Goal: Task Accomplishment & Management: Use online tool/utility

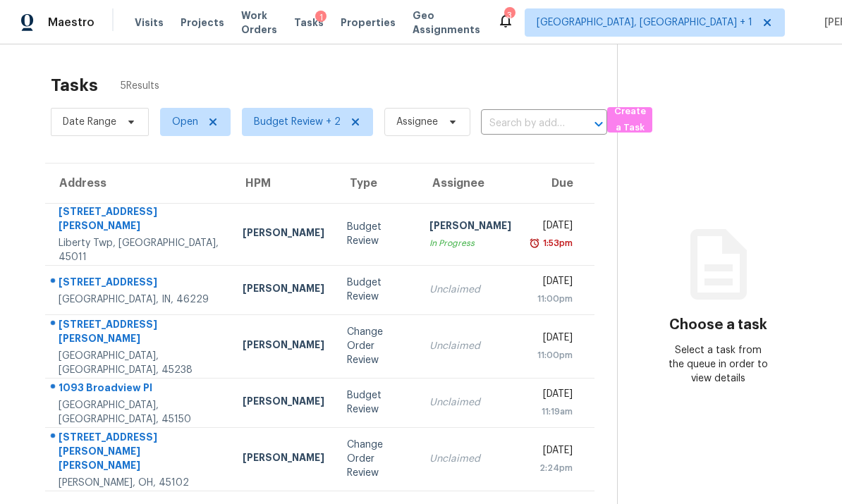
click at [158, 333] on div "309 Greenwell Ave" at bounding box center [139, 333] width 161 height 32
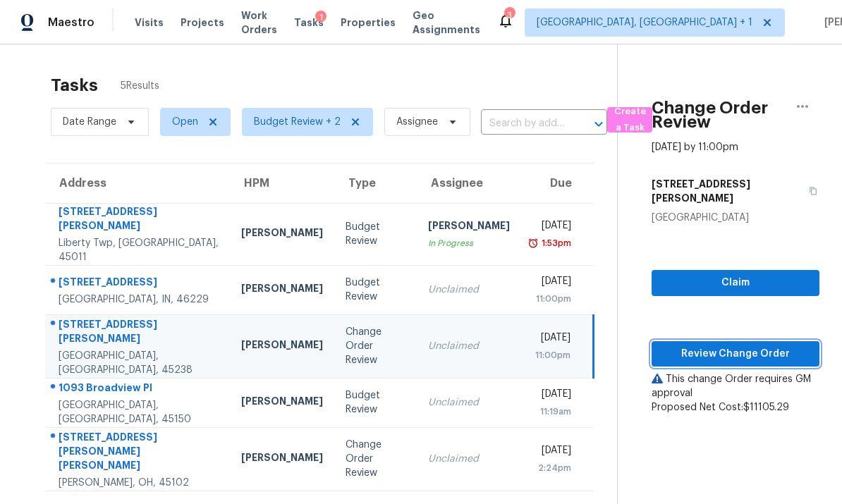
click at [720, 345] on span "Review Change Order" at bounding box center [735, 354] width 145 height 18
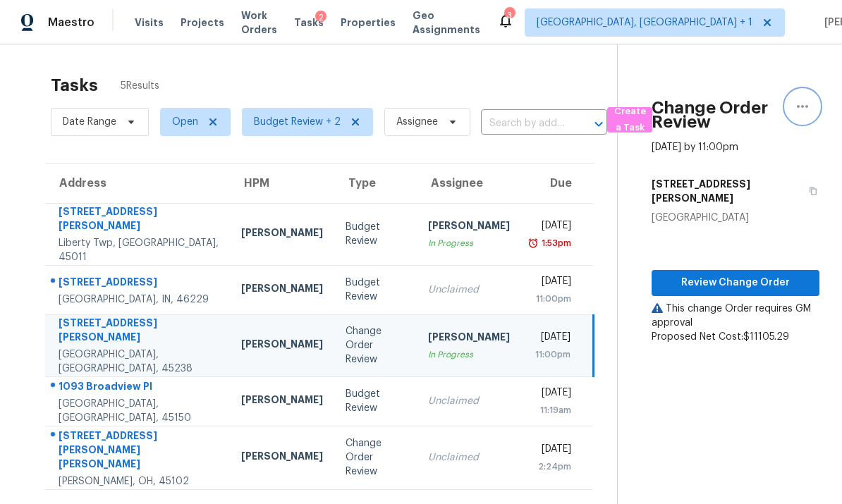
click at [800, 109] on icon "button" at bounding box center [802, 106] width 17 height 17
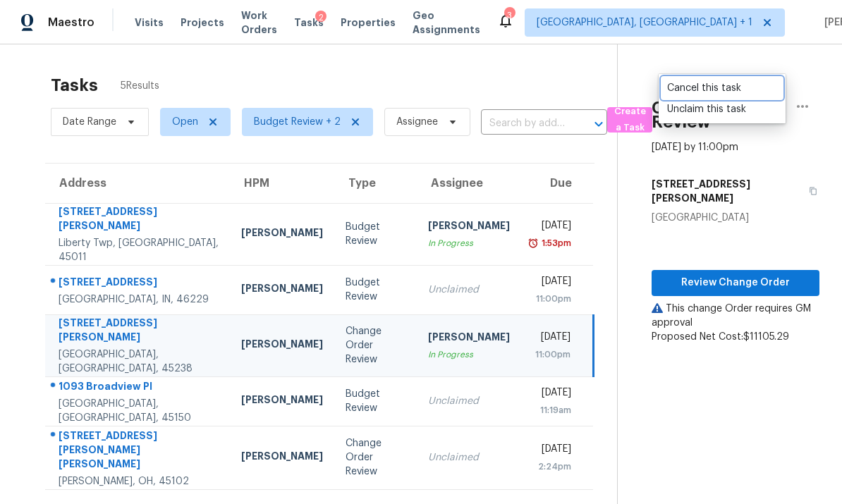
click at [726, 93] on div "Cancel this task" at bounding box center [722, 88] width 110 height 14
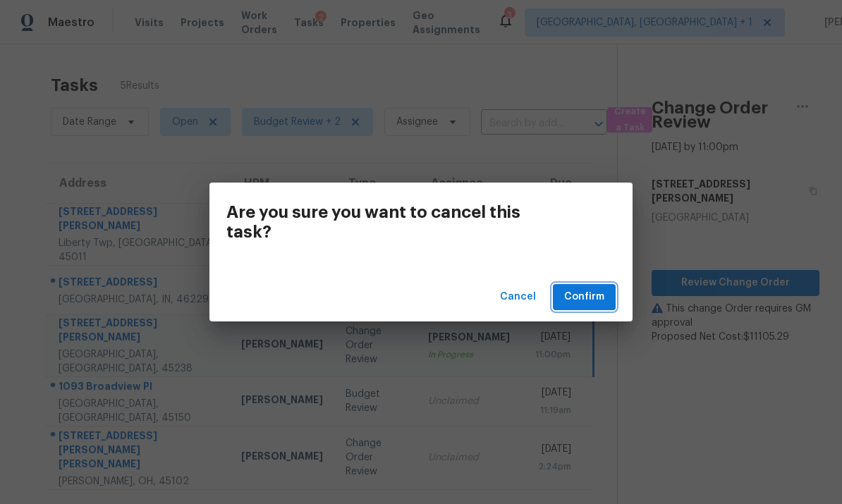
click at [588, 297] on span "Confirm" at bounding box center [584, 297] width 40 height 18
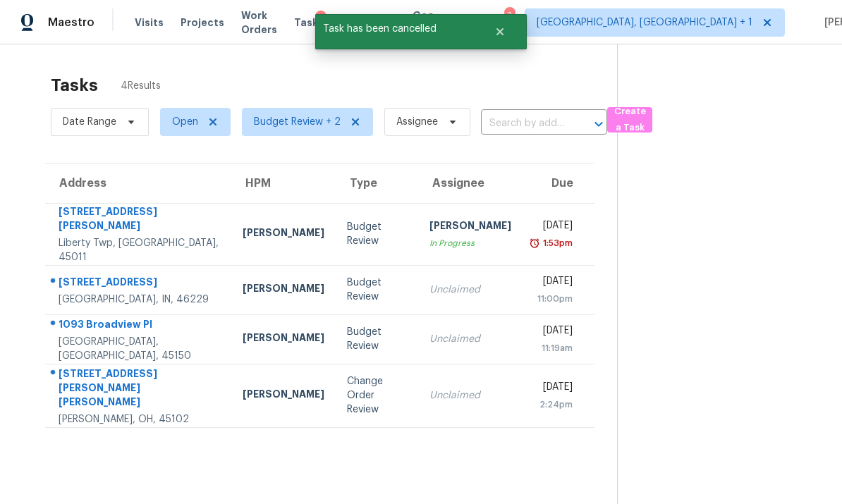
click at [150, 412] on div "Amelia, OH, 45102" at bounding box center [139, 419] width 161 height 14
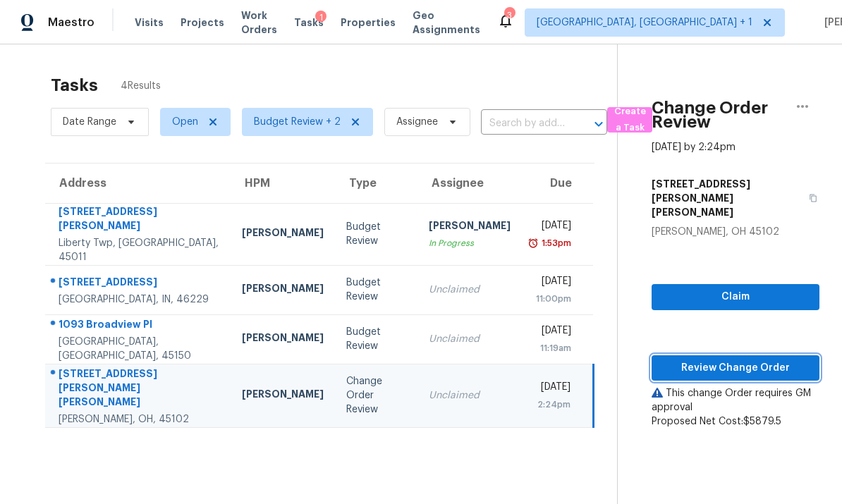
click at [721, 360] on span "Review Change Order" at bounding box center [735, 369] width 145 height 18
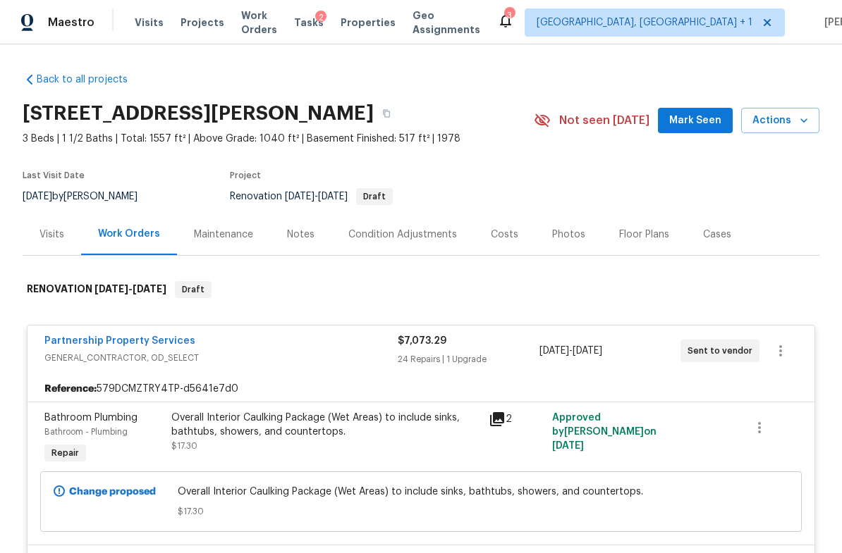
click at [504, 240] on div "Costs" at bounding box center [504, 235] width 27 height 14
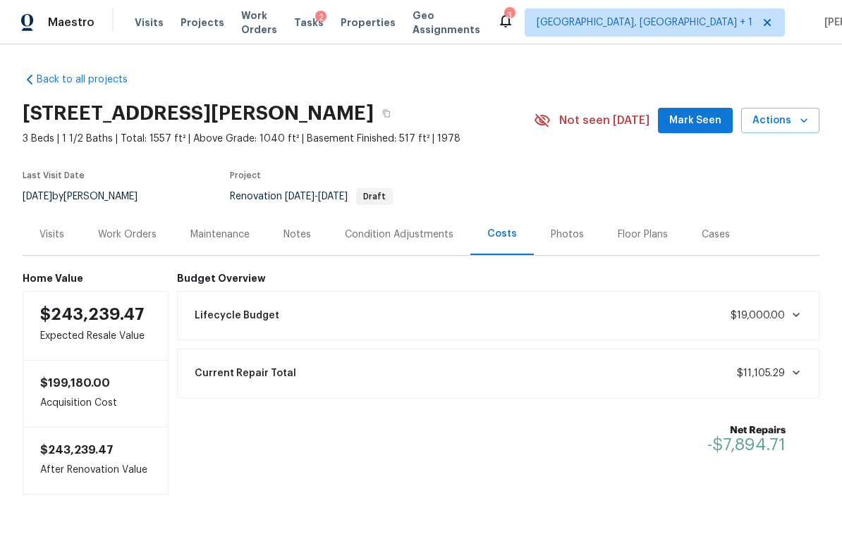
click at [57, 235] on div "Visits" at bounding box center [51, 235] width 25 height 14
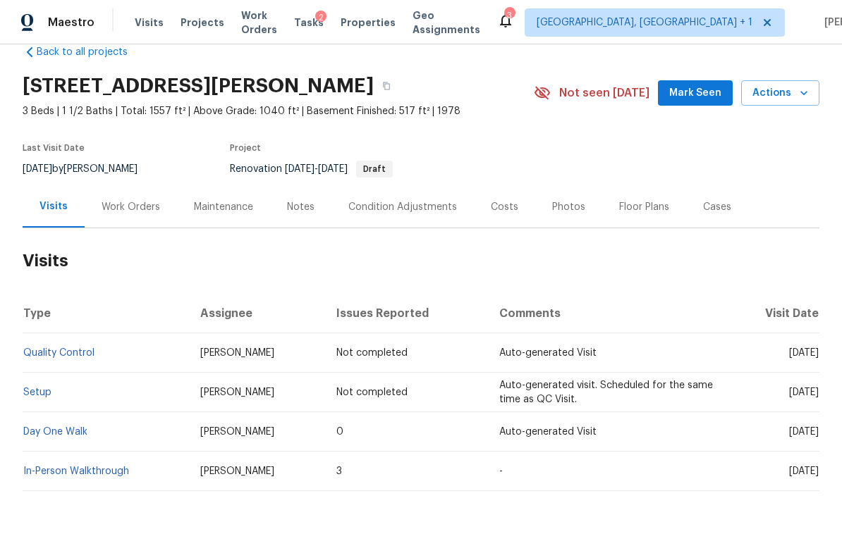
scroll to position [27, 0]
click at [64, 474] on link "In-Person Walkthrough" at bounding box center [76, 472] width 106 height 10
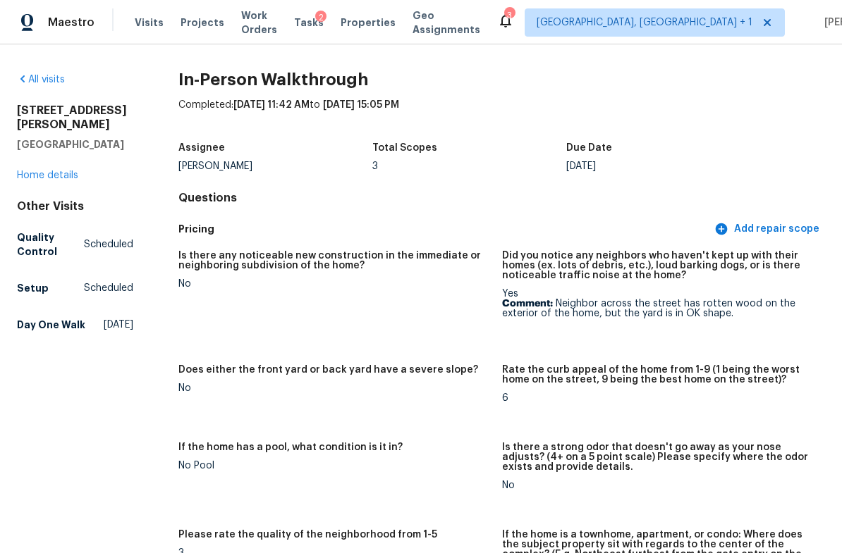
click at [75, 171] on link "Home details" at bounding box center [47, 176] width 61 height 10
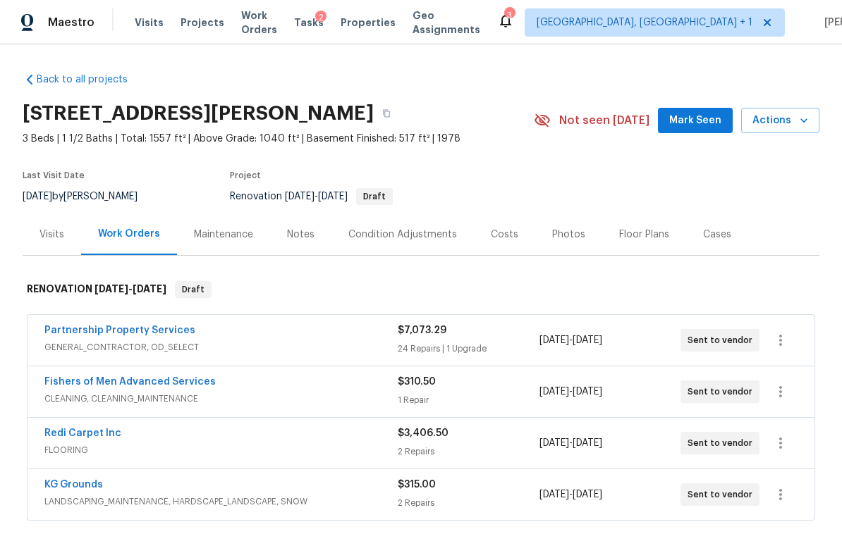
click at [504, 239] on div "Costs" at bounding box center [504, 235] width 27 height 14
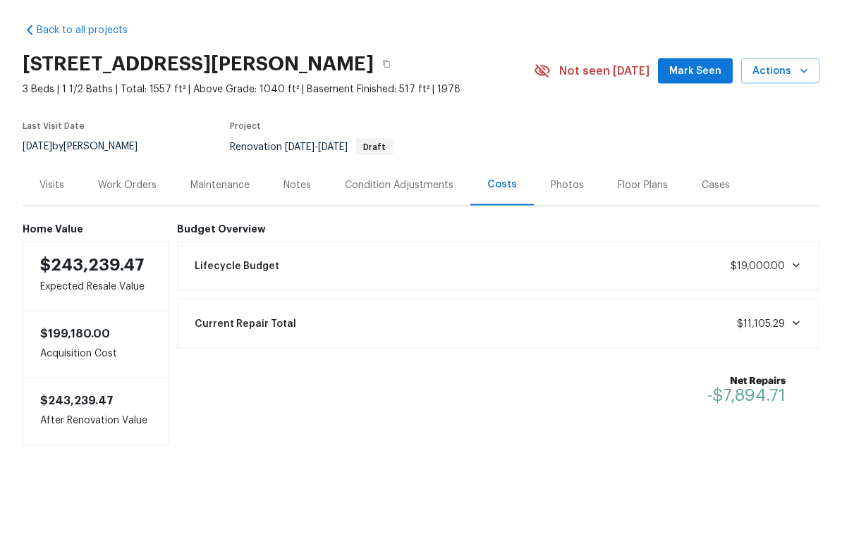
scroll to position [27, 0]
click at [292, 214] on div "Notes" at bounding box center [296, 235] width 61 height 42
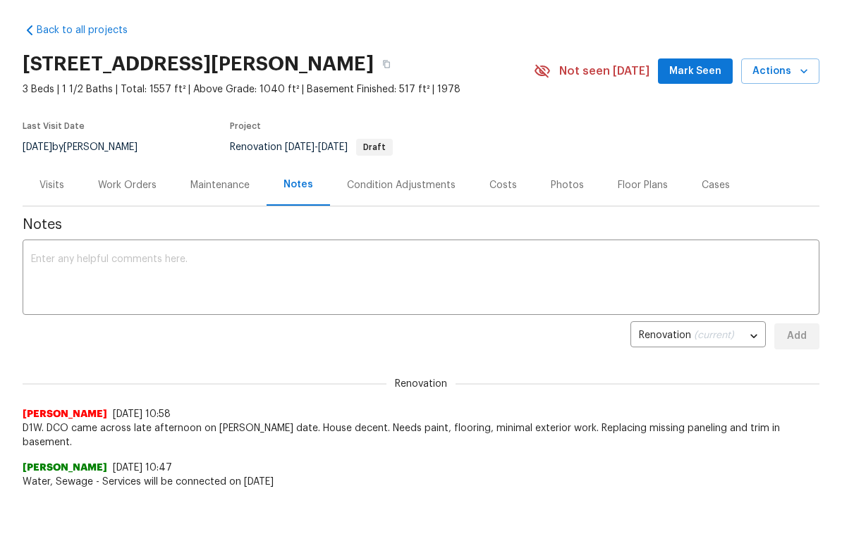
click at [137, 228] on div "Work Orders" at bounding box center [127, 235] width 59 height 14
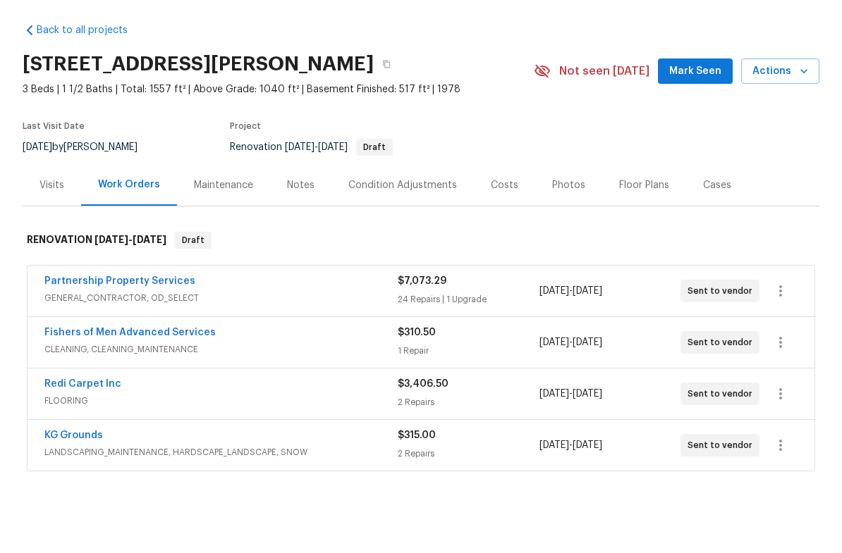
click at [242, 324] on div "Partnership Property Services" at bounding box center [220, 332] width 353 height 17
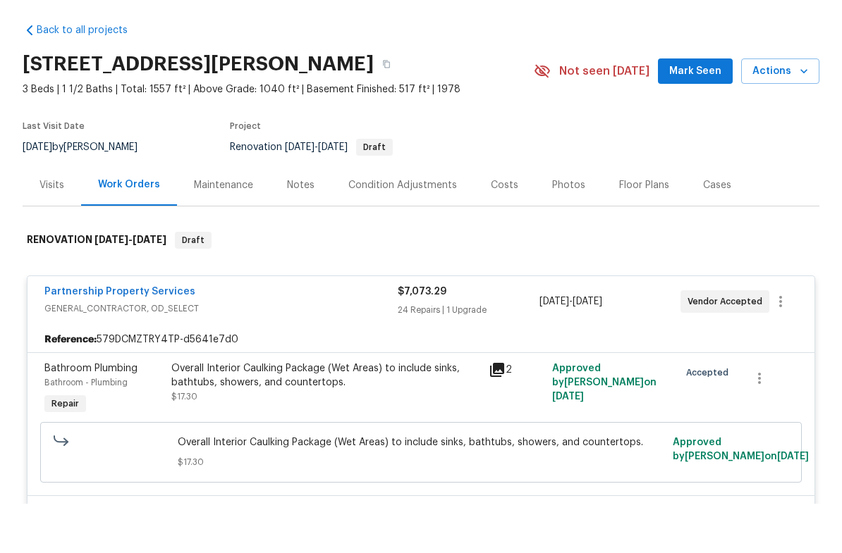
scroll to position [-4, 0]
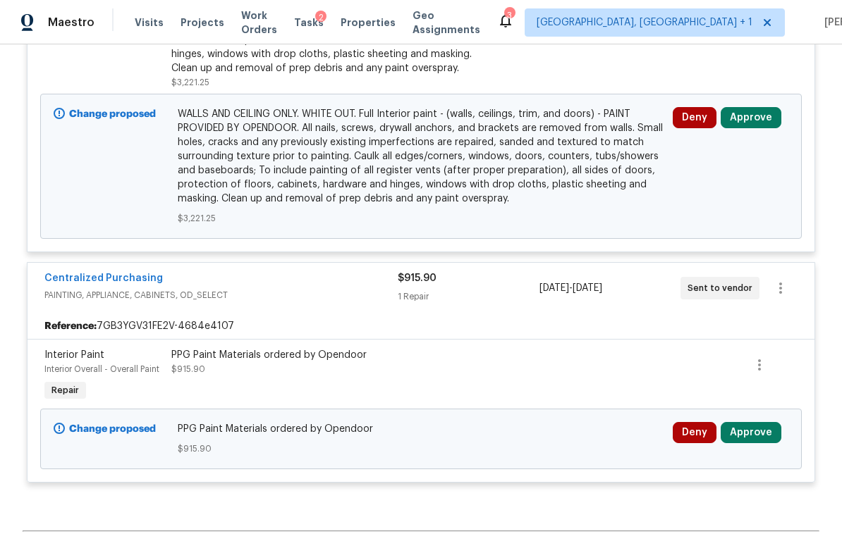
scroll to position [1555, 0]
click at [746, 422] on button "Approve" at bounding box center [750, 432] width 61 height 21
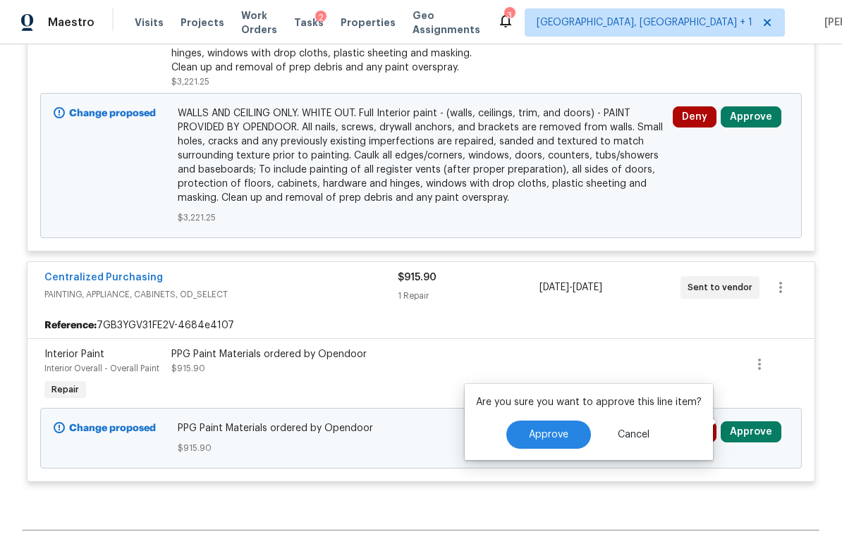
click at [558, 435] on span "Approve" at bounding box center [548, 435] width 39 height 11
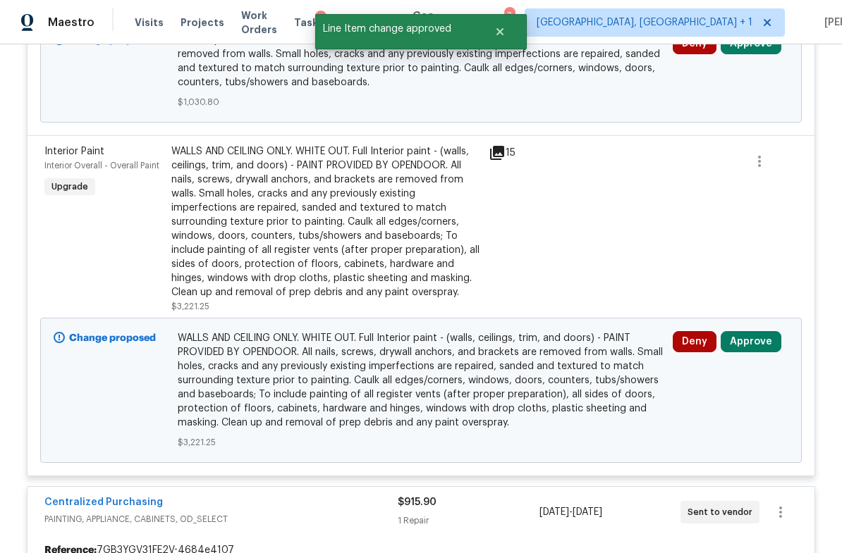
scroll to position [1329, 0]
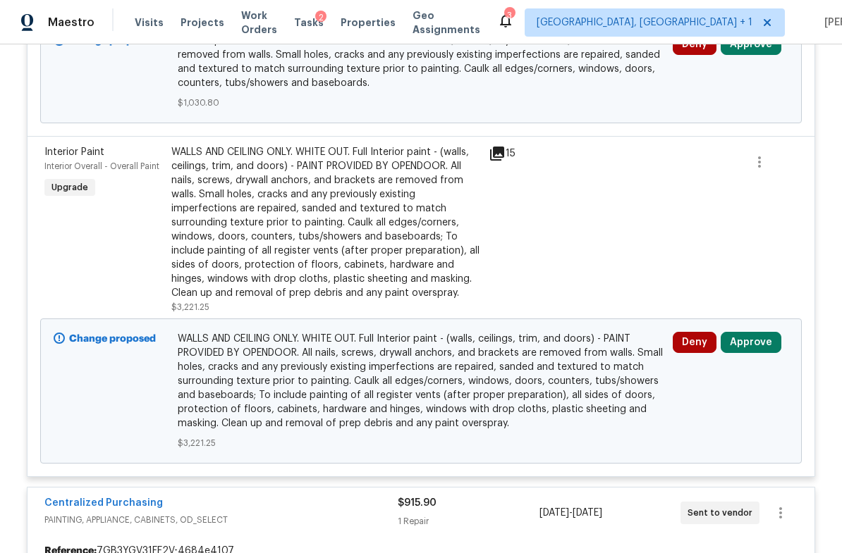
click at [259, 220] on div "WALLS AND CEILING ONLY. WHITE OUT. Full Interior paint - (walls, ceilings, trim…" at bounding box center [325, 222] width 309 height 155
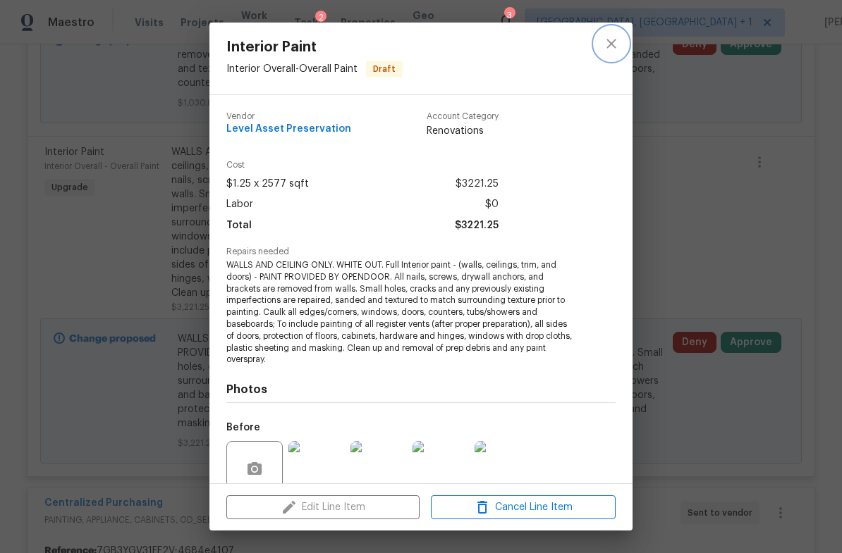
click at [610, 45] on icon "close" at bounding box center [610, 43] width 9 height 9
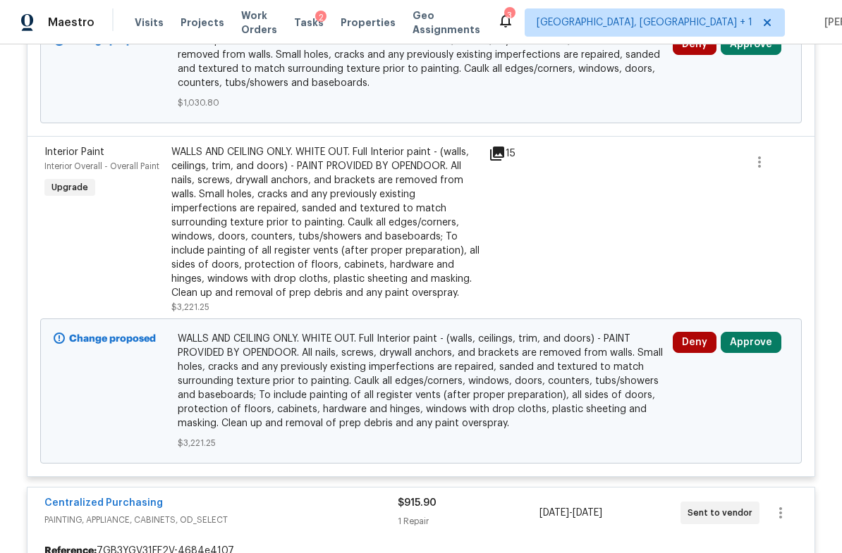
click at [749, 332] on button "Approve" at bounding box center [750, 342] width 61 height 21
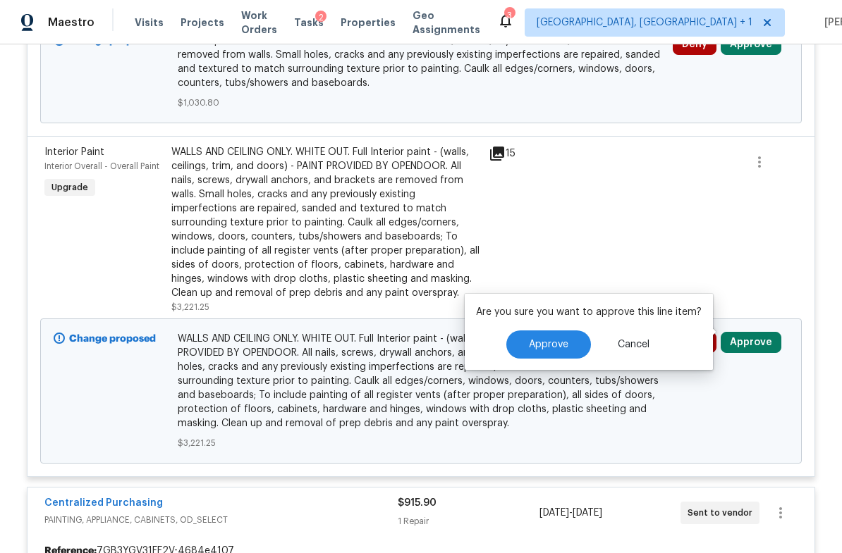
click at [565, 345] on span "Approve" at bounding box center [548, 345] width 39 height 11
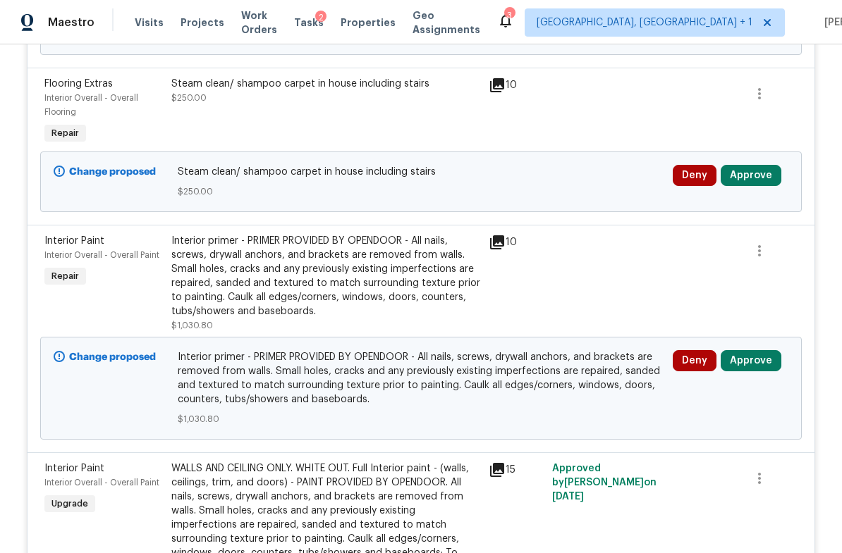
scroll to position [998, 0]
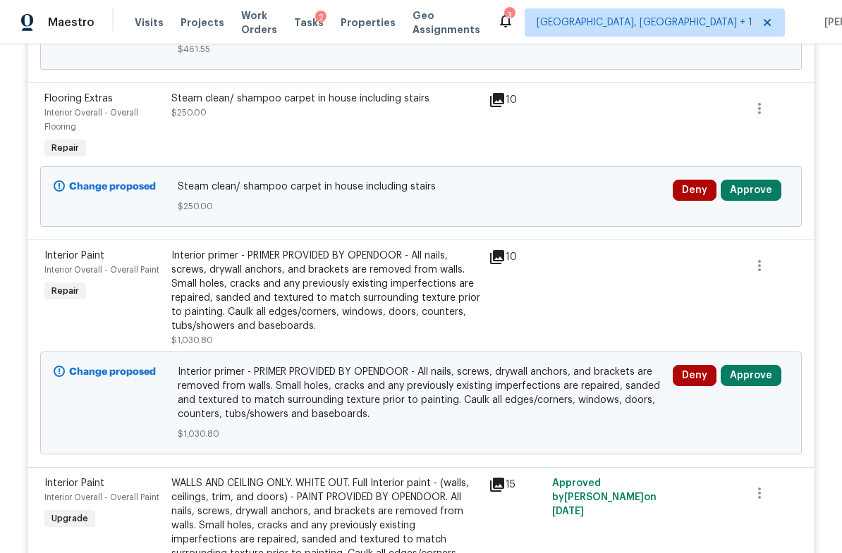
click at [254, 293] on div "Interior primer - PRIMER PROVIDED BY OPENDOOR - All nails, screws, drywall anch…" at bounding box center [325, 291] width 309 height 85
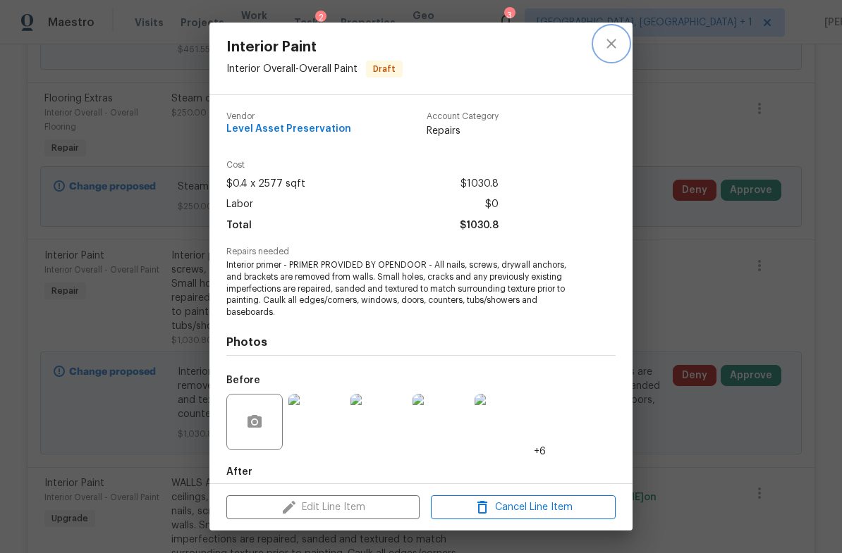
click at [613, 44] on icon "close" at bounding box center [611, 43] width 17 height 17
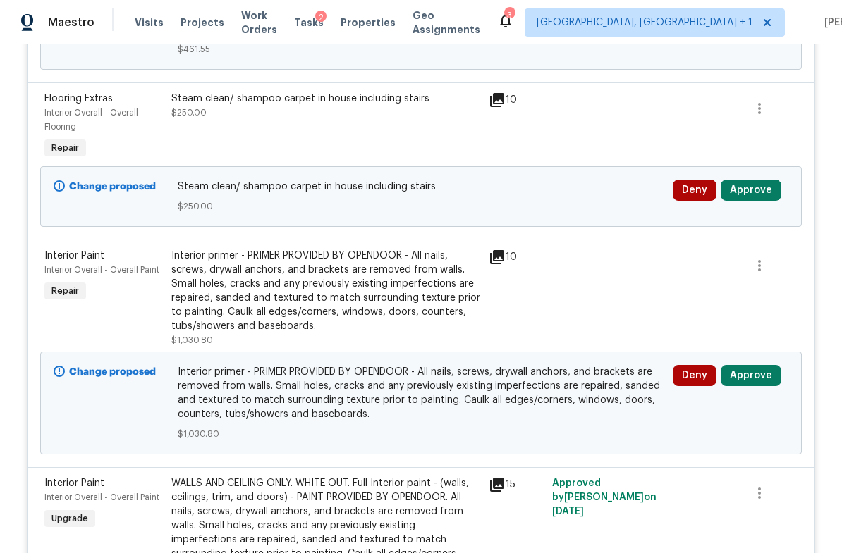
click at [744, 365] on button "Approve" at bounding box center [750, 375] width 61 height 21
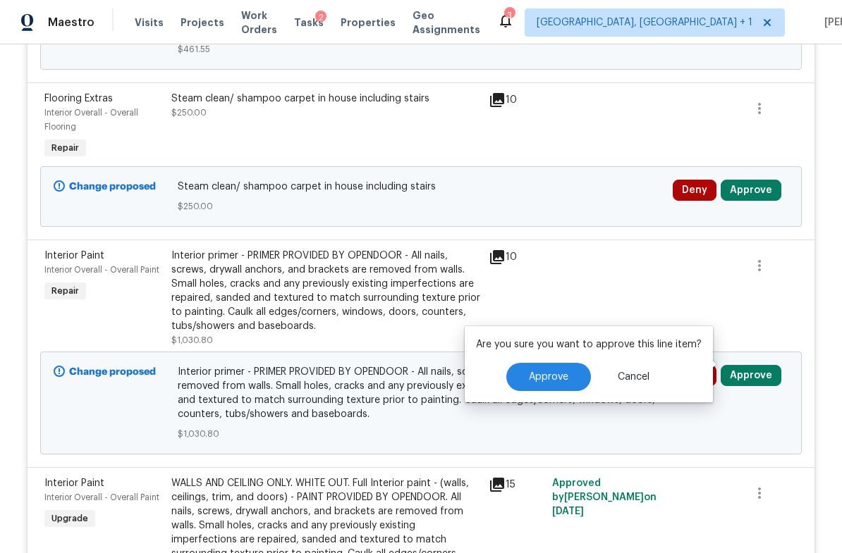
click at [551, 379] on span "Approve" at bounding box center [548, 377] width 39 height 11
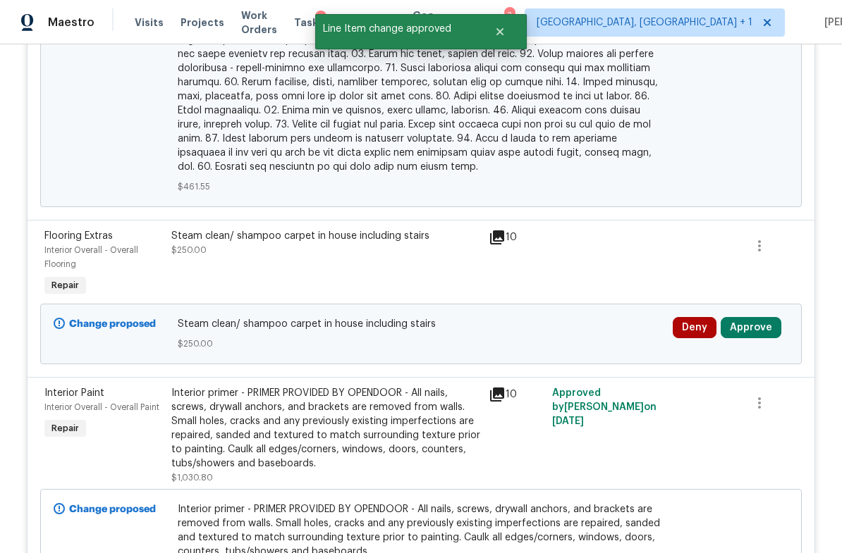
scroll to position [847, 0]
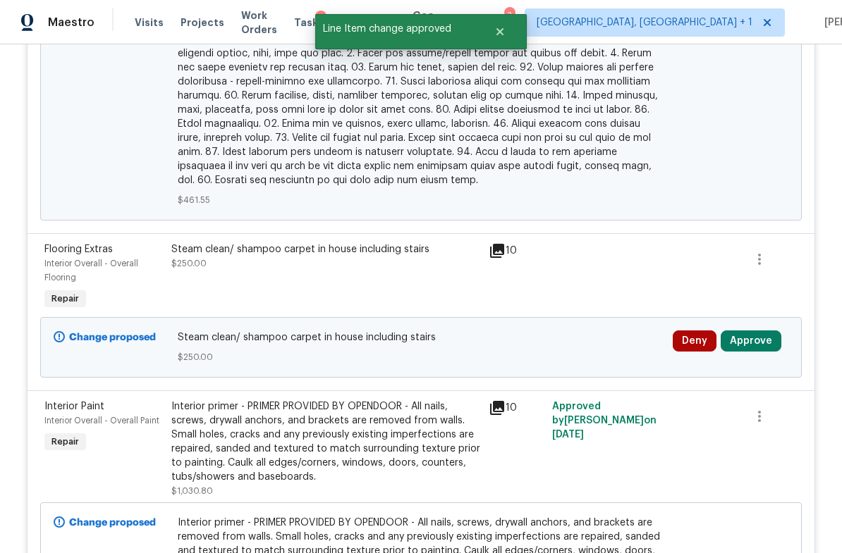
click at [763, 331] on button "Approve" at bounding box center [750, 341] width 61 height 21
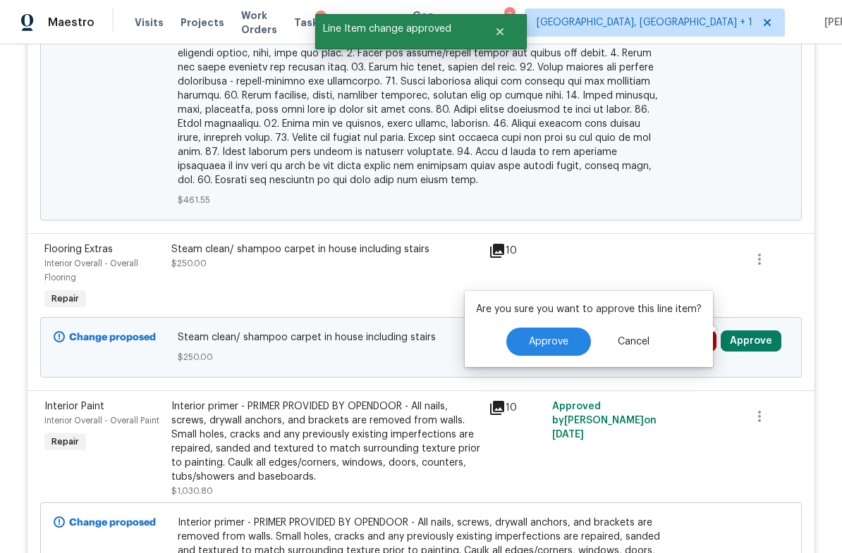
click at [567, 349] on button "Approve" at bounding box center [548, 342] width 85 height 28
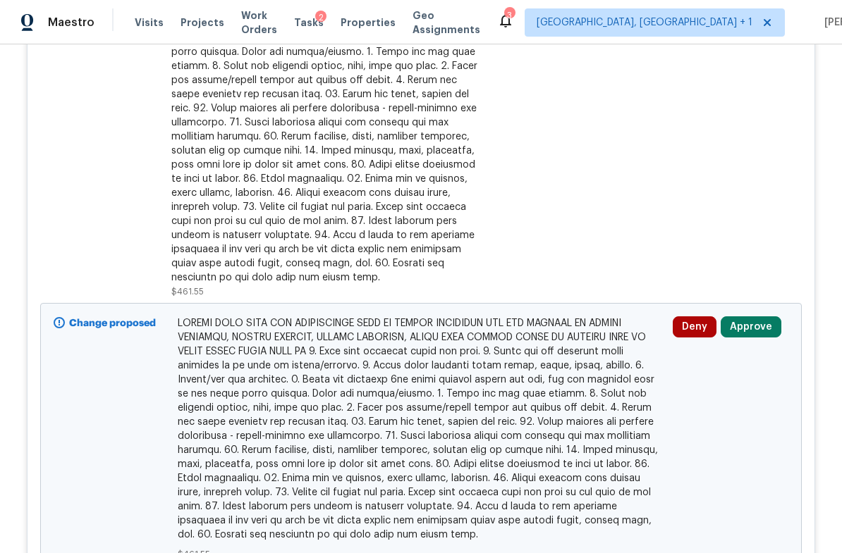
scroll to position [481, 0]
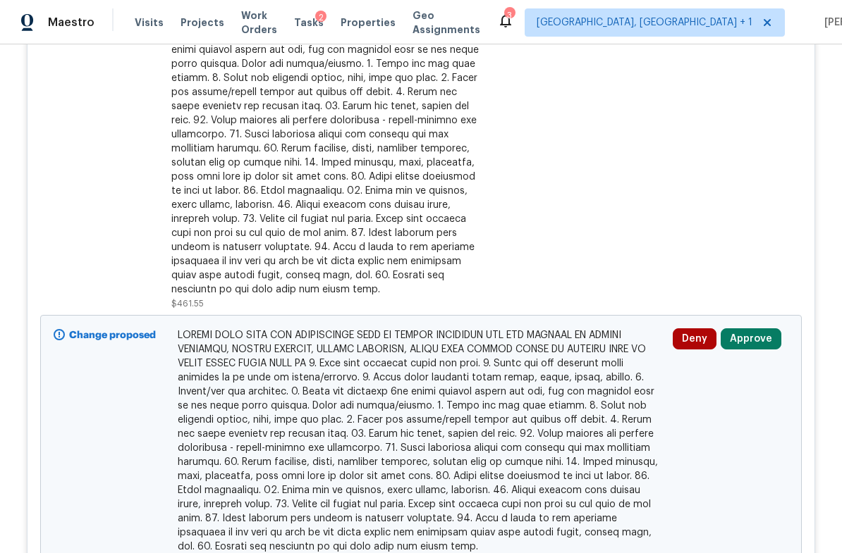
click at [751, 329] on button "Approve" at bounding box center [750, 338] width 61 height 21
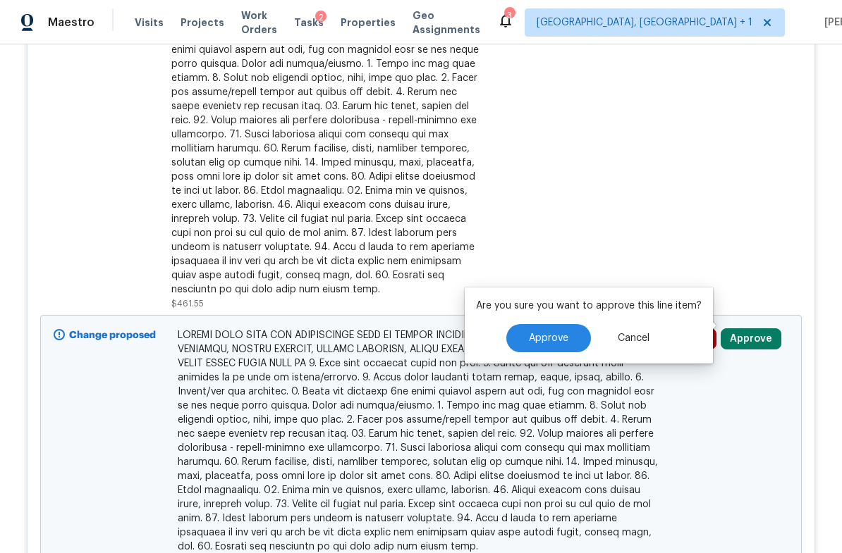
click at [551, 342] on span "Approve" at bounding box center [548, 338] width 39 height 11
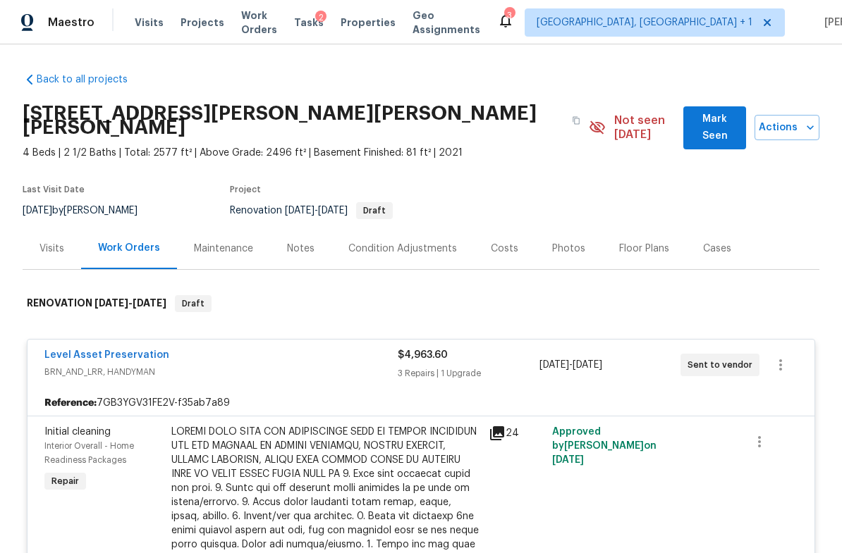
scroll to position [0, 0]
click at [504, 242] on div "Costs" at bounding box center [504, 249] width 27 height 14
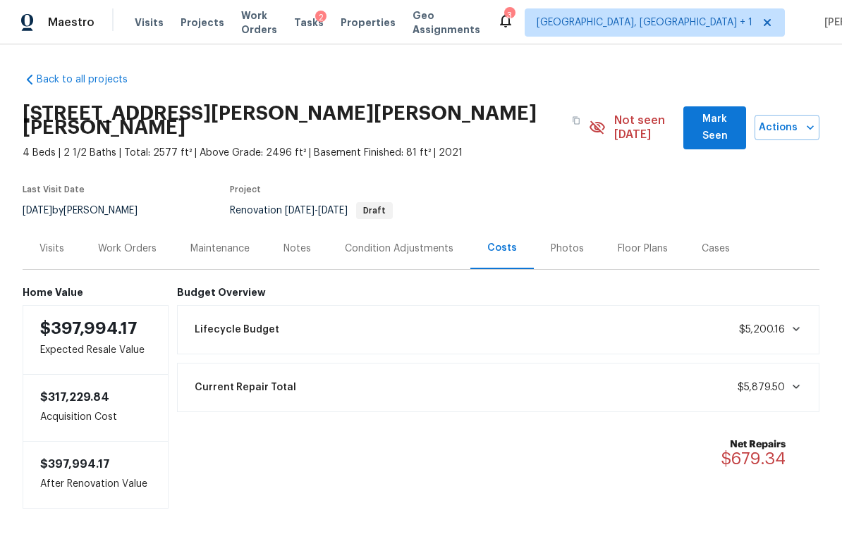
click at [51, 242] on div "Visits" at bounding box center [51, 249] width 25 height 14
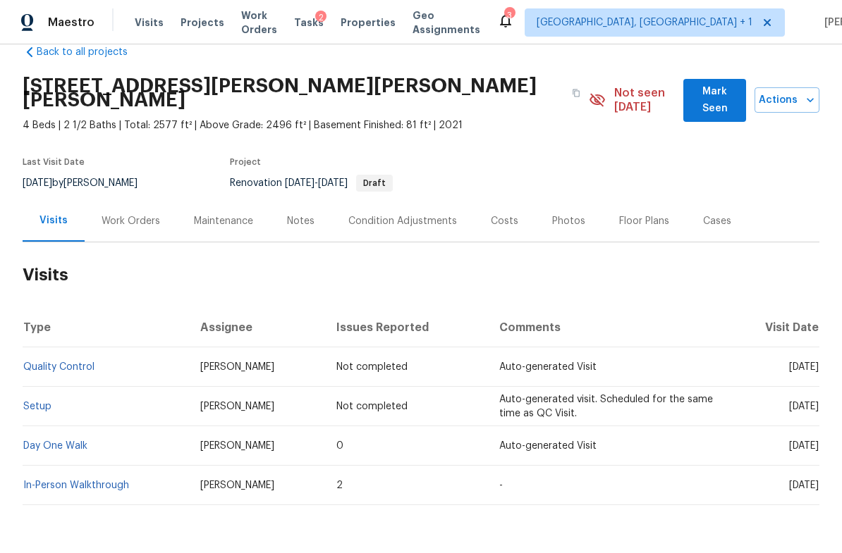
scroll to position [27, 0]
click at [90, 481] on link "In-Person Walkthrough" at bounding box center [76, 486] width 106 height 10
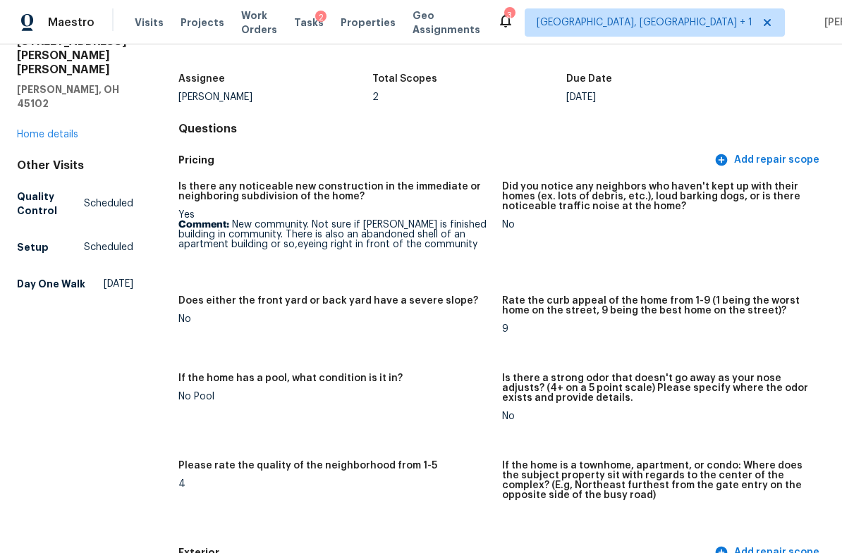
scroll to position [70, 0]
click at [59, 129] on link "Home details" at bounding box center [47, 134] width 61 height 10
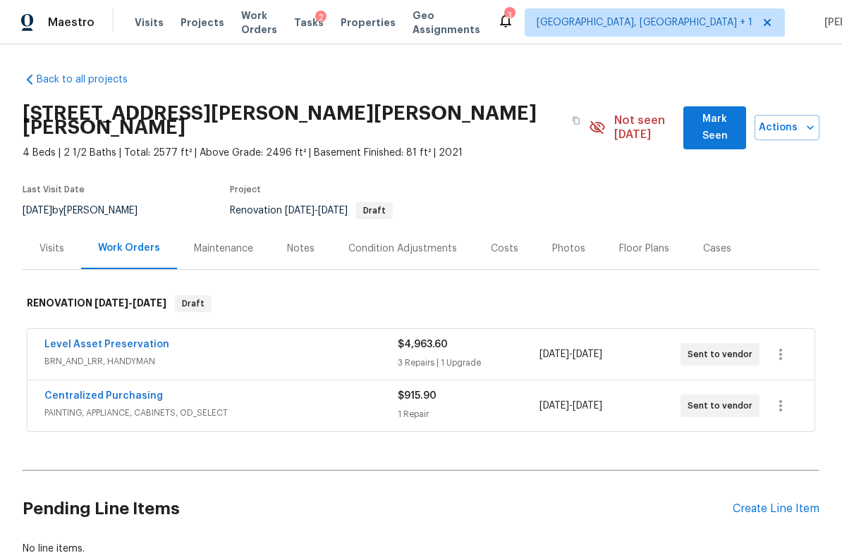
click at [168, 338] on div "Level Asset Preservation" at bounding box center [220, 346] width 353 height 17
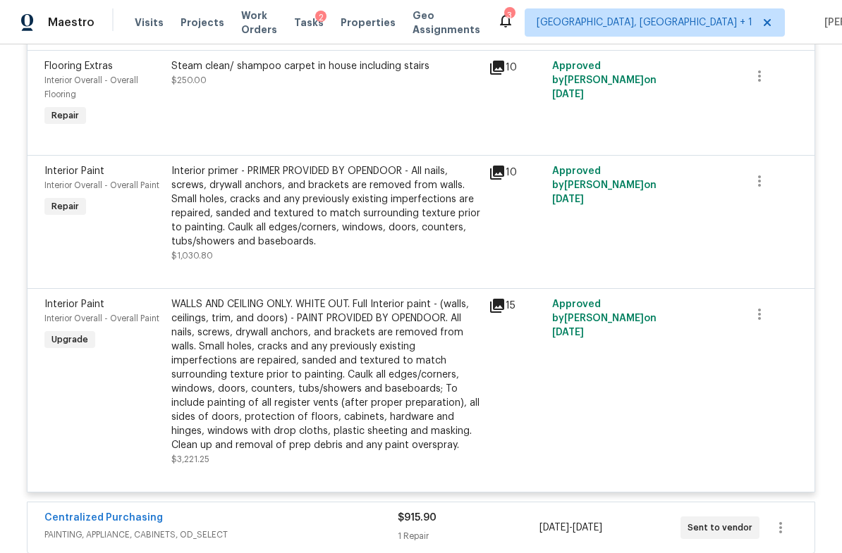
scroll to position [764, 0]
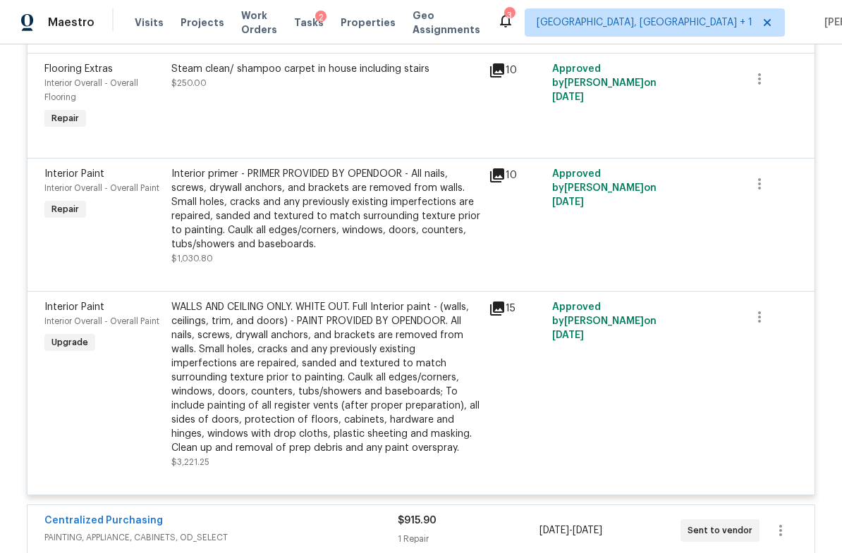
click at [493, 305] on icon at bounding box center [497, 308] width 17 height 17
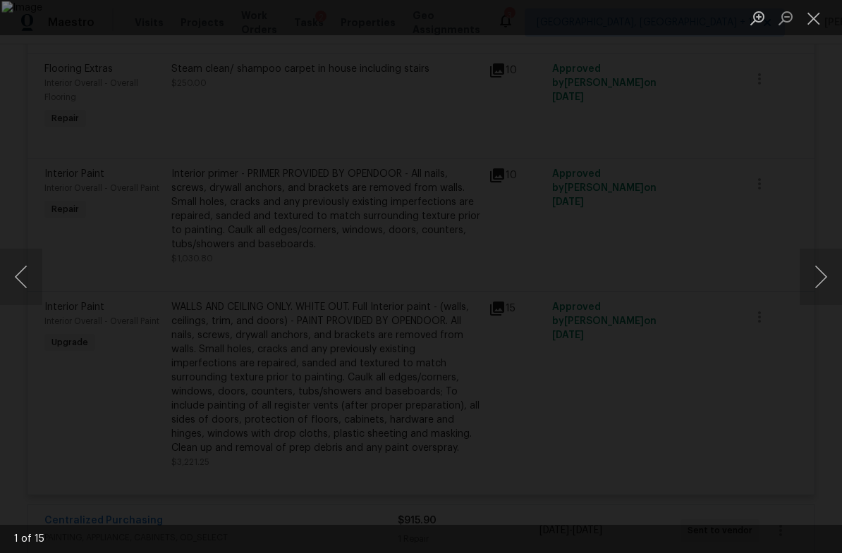
click at [821, 272] on button "Next image" at bounding box center [820, 277] width 42 height 56
click at [823, 276] on button "Next image" at bounding box center [820, 277] width 42 height 56
click at [825, 281] on button "Next image" at bounding box center [820, 277] width 42 height 56
click at [826, 275] on button "Next image" at bounding box center [820, 277] width 42 height 56
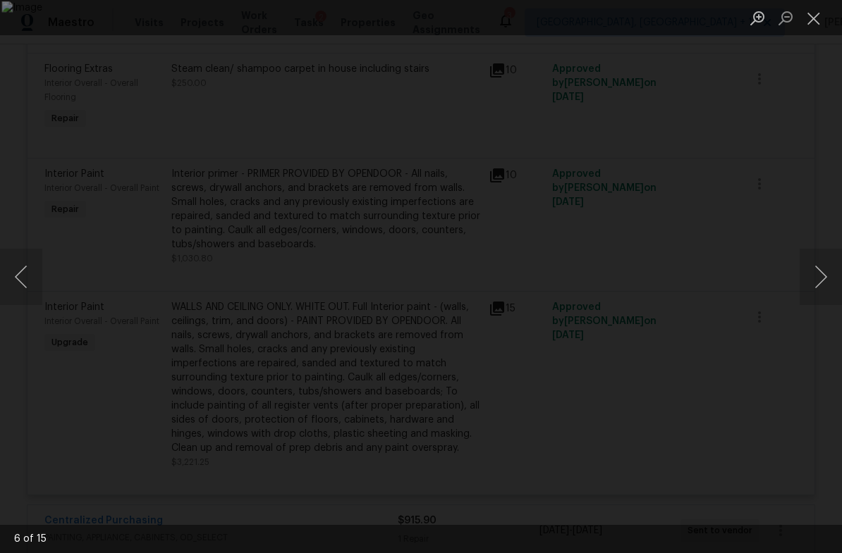
click at [825, 278] on button "Next image" at bounding box center [820, 277] width 42 height 56
click at [825, 279] on button "Next image" at bounding box center [820, 277] width 42 height 56
click at [823, 281] on button "Next image" at bounding box center [820, 277] width 42 height 56
click at [821, 278] on button "Next image" at bounding box center [820, 277] width 42 height 56
click at [823, 279] on button "Next image" at bounding box center [820, 277] width 42 height 56
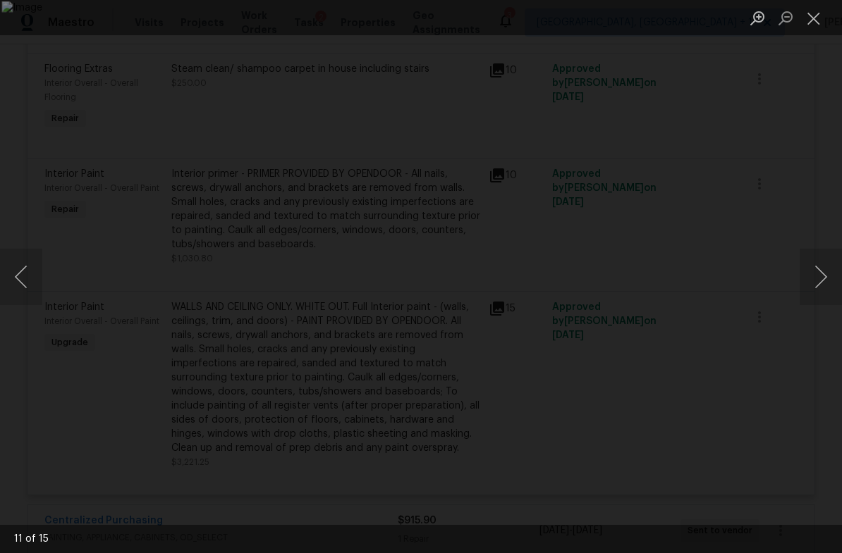
click at [825, 276] on button "Next image" at bounding box center [820, 277] width 42 height 56
click at [822, 274] on button "Next image" at bounding box center [820, 277] width 42 height 56
click at [820, 278] on button "Next image" at bounding box center [820, 277] width 42 height 56
click at [819, 276] on button "Next image" at bounding box center [820, 277] width 42 height 56
click at [824, 274] on button "Next image" at bounding box center [820, 277] width 42 height 56
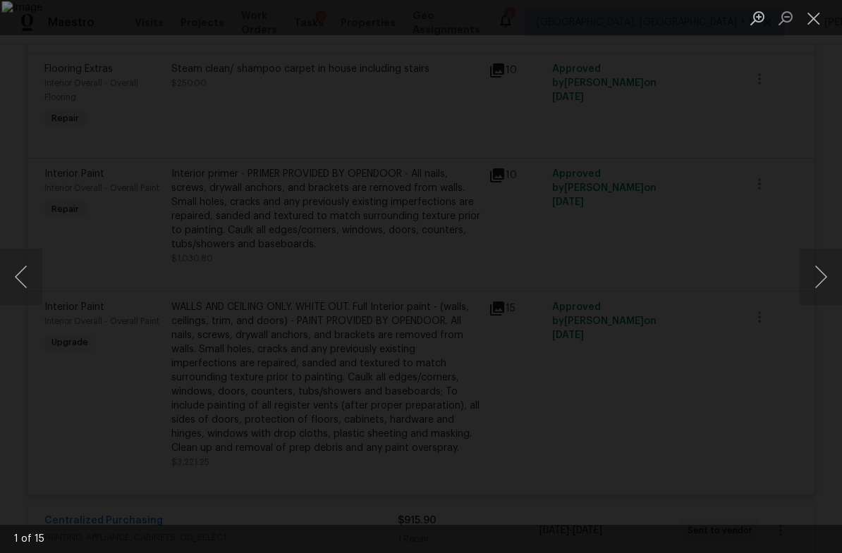
click at [825, 274] on button "Next image" at bounding box center [820, 277] width 42 height 56
click at [823, 273] on button "Next image" at bounding box center [820, 277] width 42 height 56
click at [826, 271] on button "Next image" at bounding box center [820, 277] width 42 height 56
click at [814, 18] on button "Close lightbox" at bounding box center [813, 18] width 28 height 25
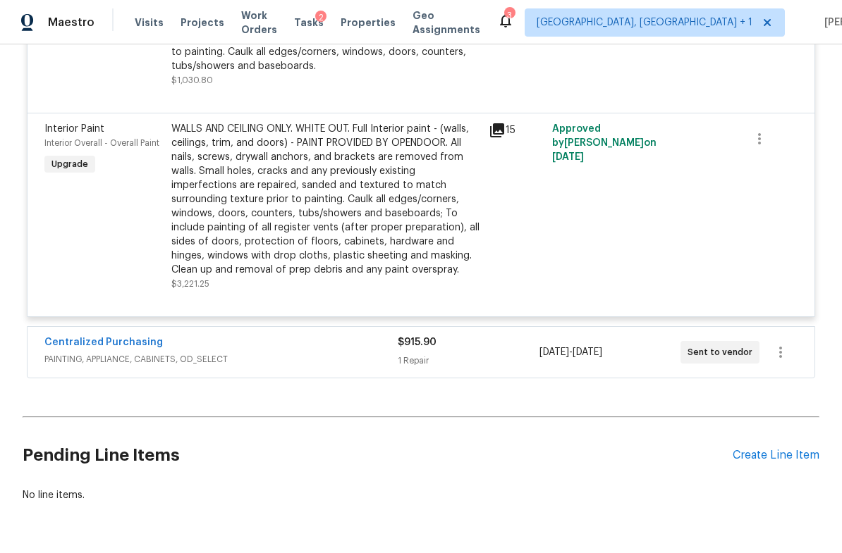
scroll to position [942, 0]
click at [250, 353] on span "PAINTING, APPLIANCE, CABINETS, OD_SELECT" at bounding box center [220, 360] width 353 height 14
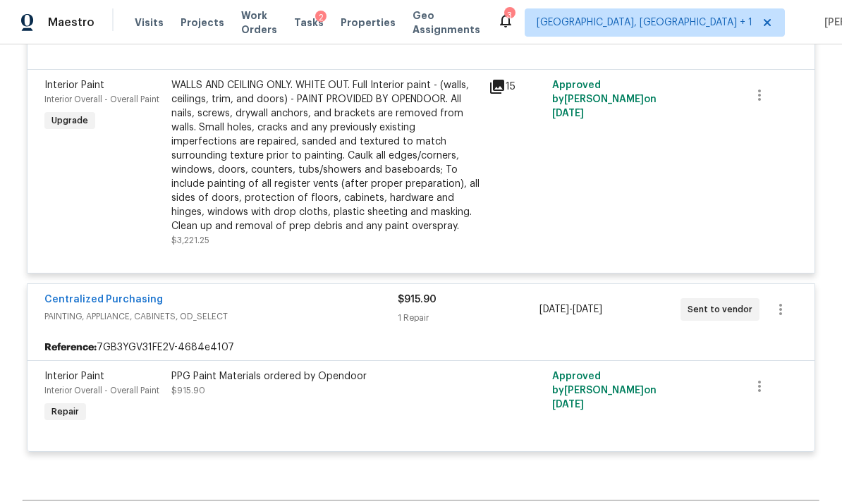
scroll to position [988, 0]
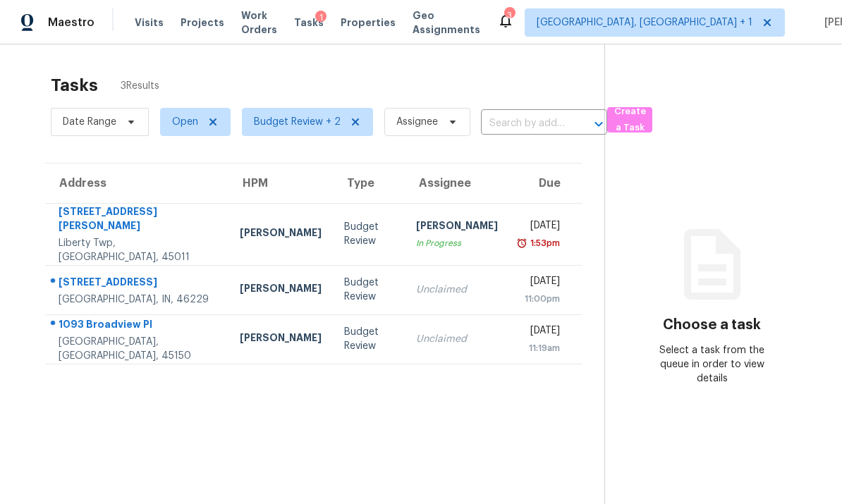
click at [173, 321] on td "[STREET_ADDRESS]" at bounding box center [136, 338] width 183 height 49
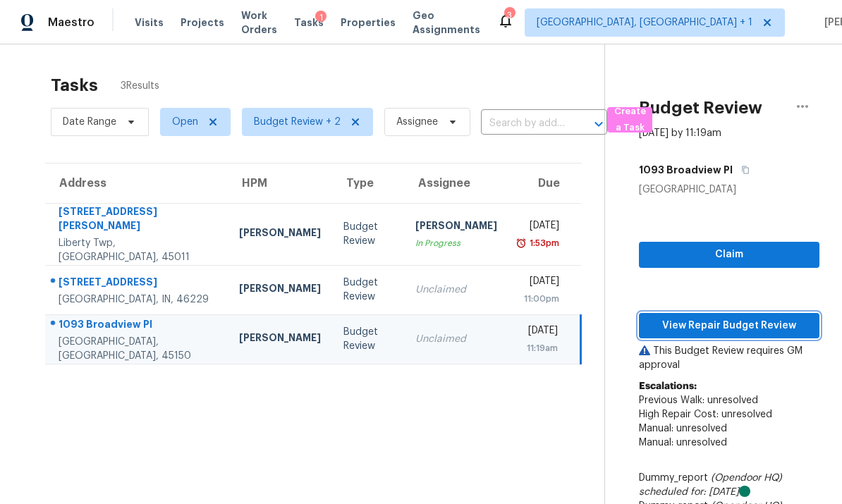
click at [709, 319] on span "View Repair Budget Review" at bounding box center [729, 326] width 158 height 18
